Goal: Information Seeking & Learning: Learn about a topic

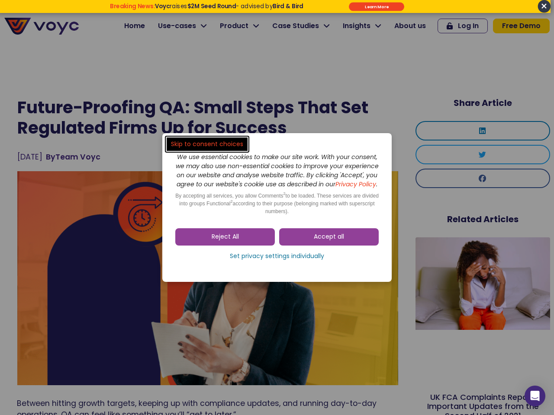
click at [329, 241] on span "Accept all" at bounding box center [329, 237] width 30 height 9
click at [225, 241] on div "Skip to consent choices We use essential cookies to make our site work. With yo…" at bounding box center [277, 207] width 554 height 415
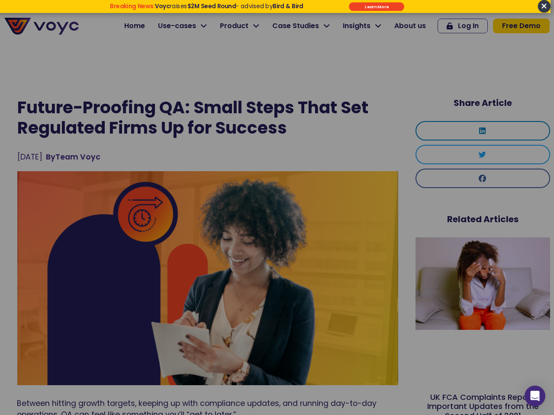
click at [277, 261] on div at bounding box center [277, 207] width 554 height 415
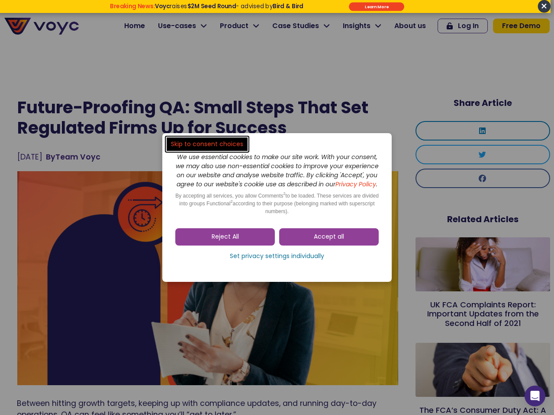
click at [329, 241] on span "Accept all" at bounding box center [329, 237] width 30 height 9
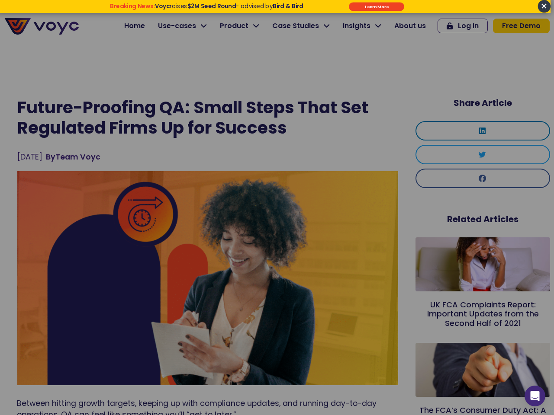
click at [225, 241] on div at bounding box center [277, 207] width 554 height 415
click at [277, 261] on div at bounding box center [277, 207] width 554 height 415
